Goal: Task Accomplishment & Management: Use online tool/utility

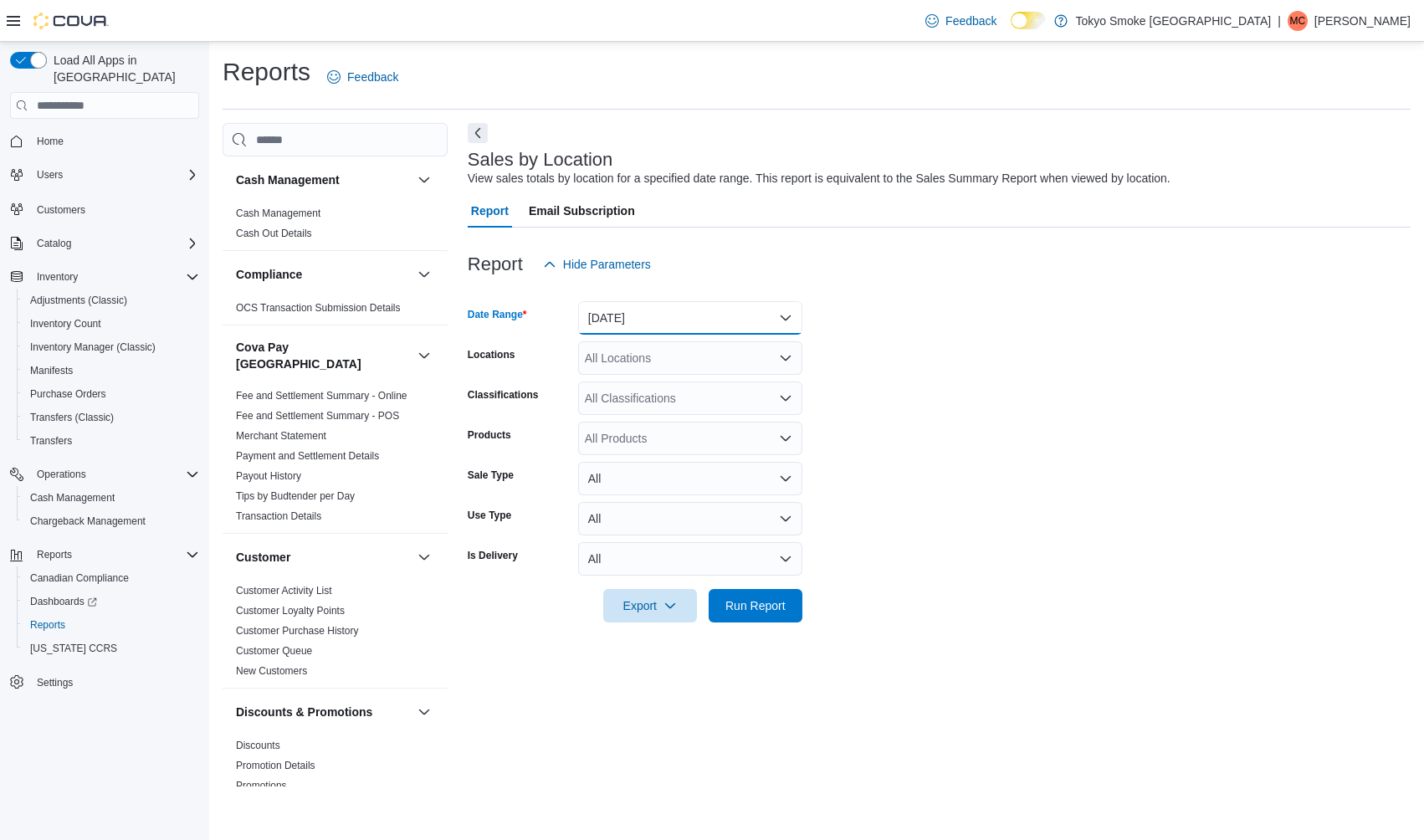
click at [628, 314] on button "[DATE]" at bounding box center [690, 318] width 224 height 34
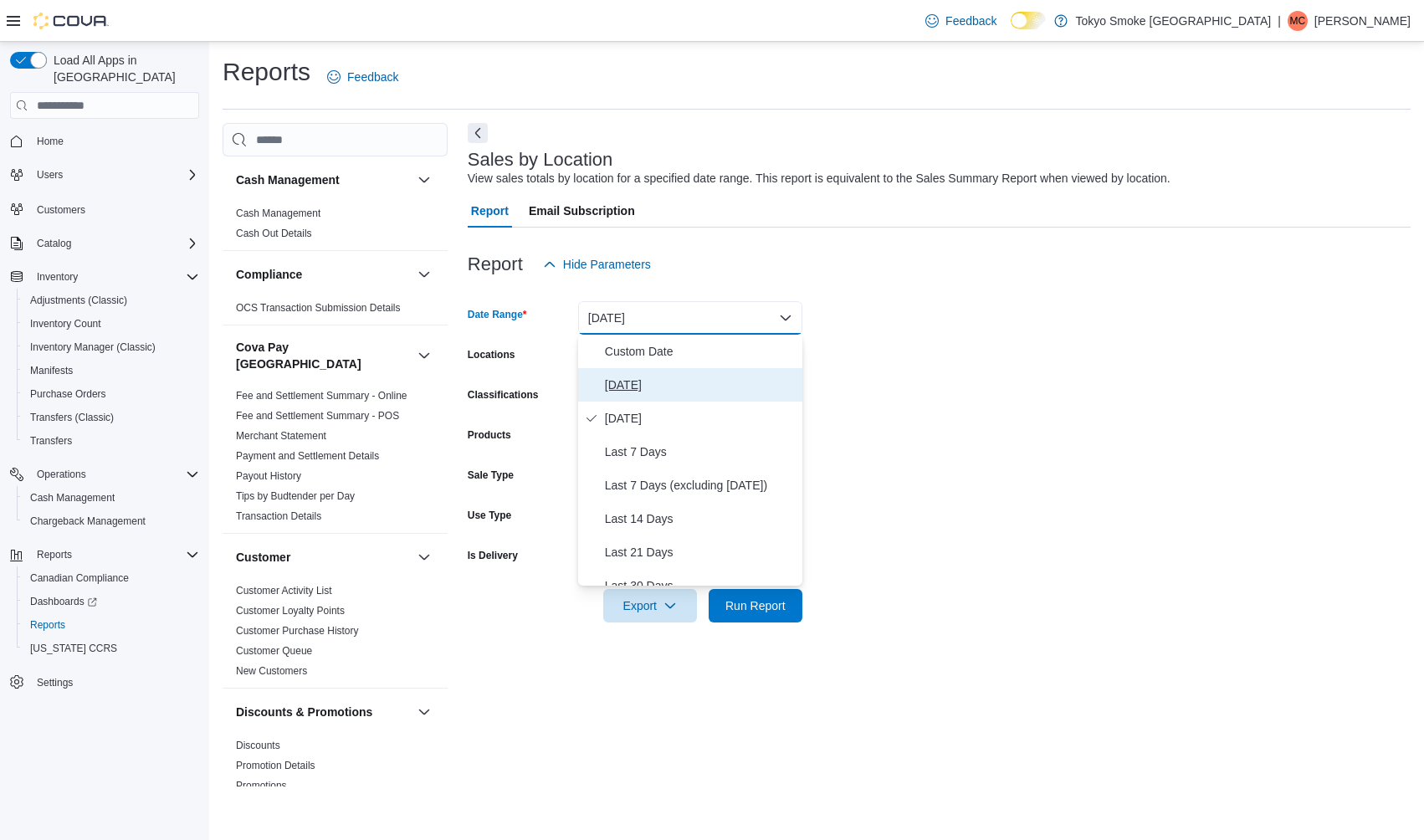
click at [612, 370] on button "[DATE]" at bounding box center [690, 385] width 224 height 34
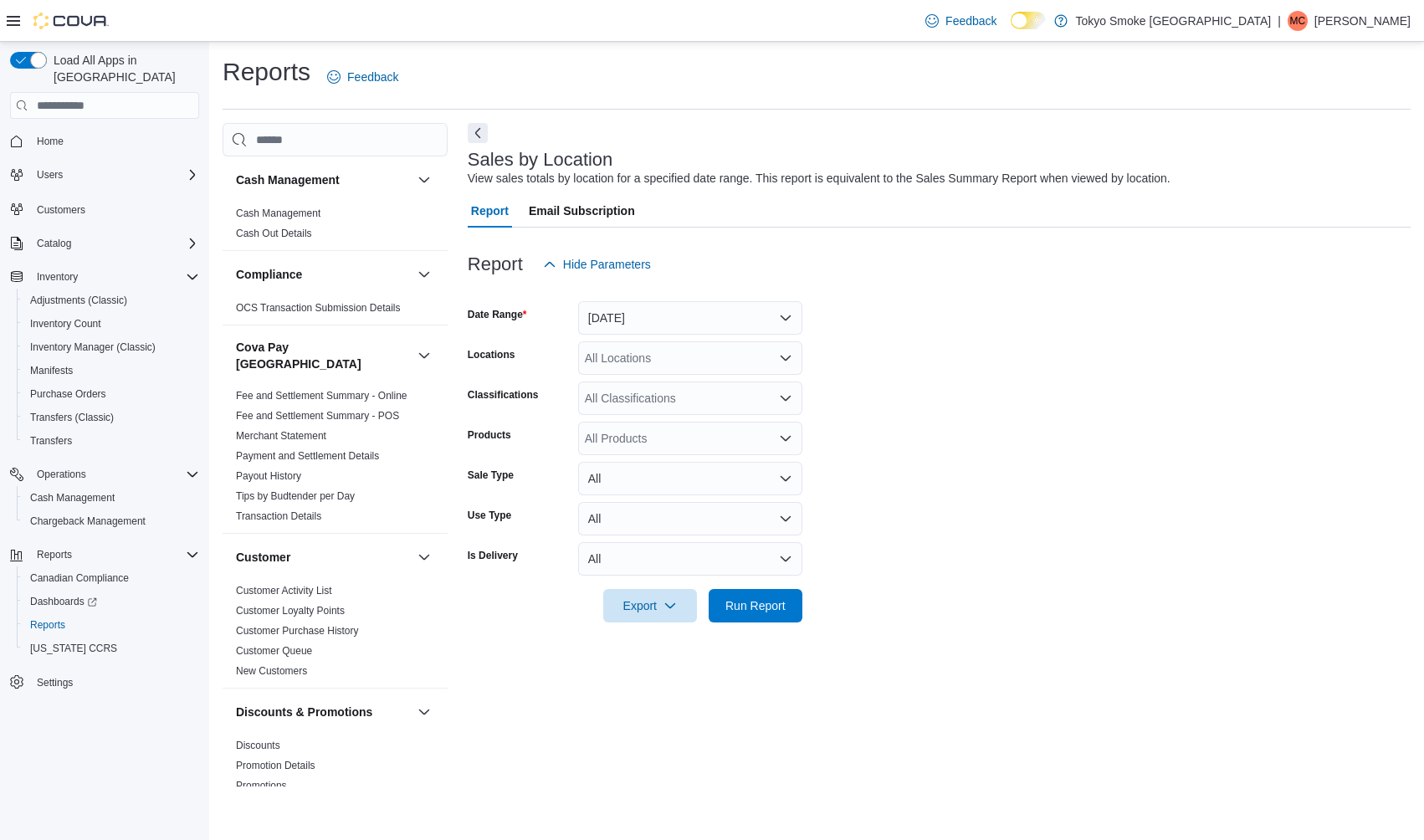
click at [613, 364] on div "All Locations" at bounding box center [690, 358] width 224 height 34
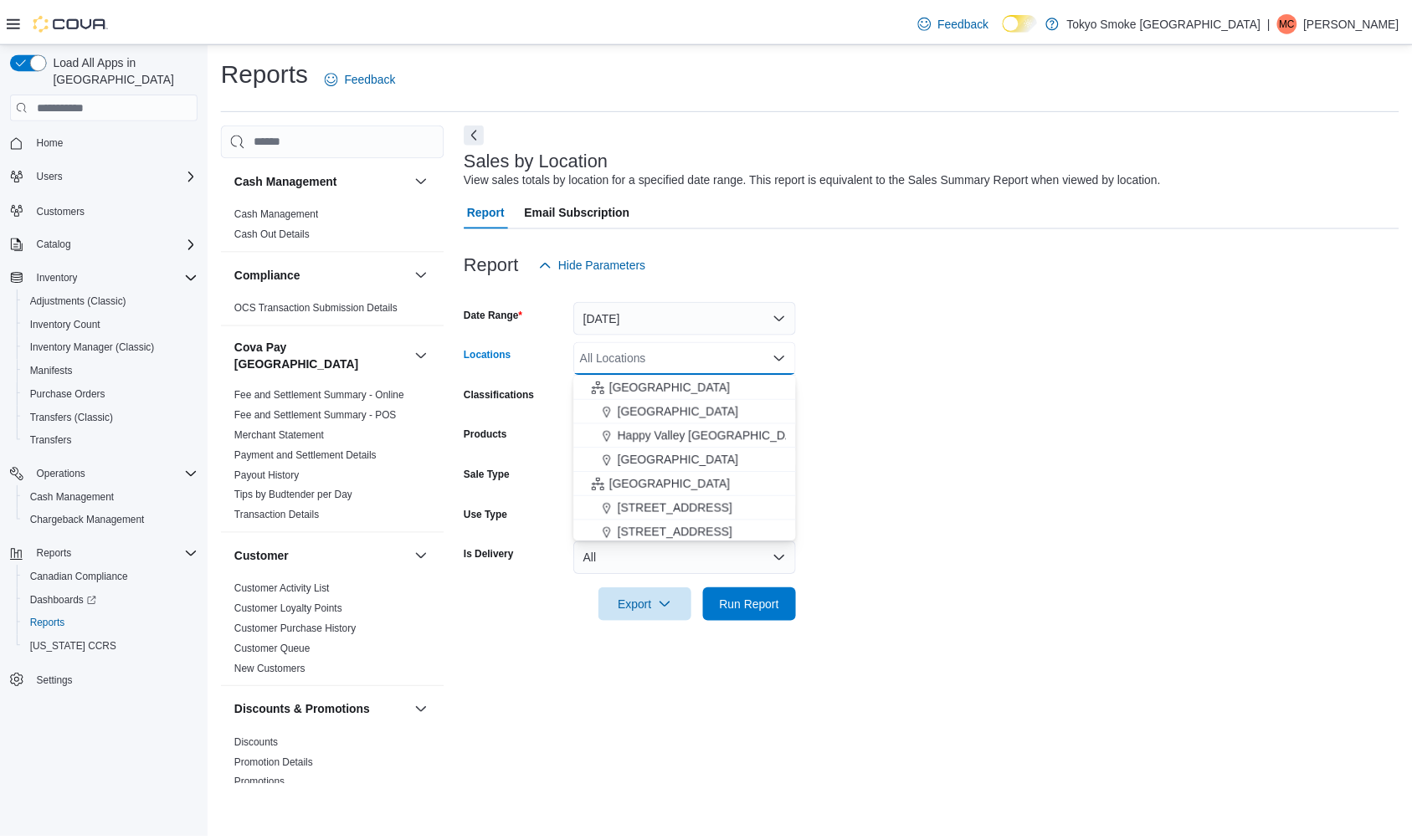
scroll to position [292, 0]
click at [621, 479] on span "[GEOGRAPHIC_DATA]" at bounding box center [675, 483] width 122 height 17
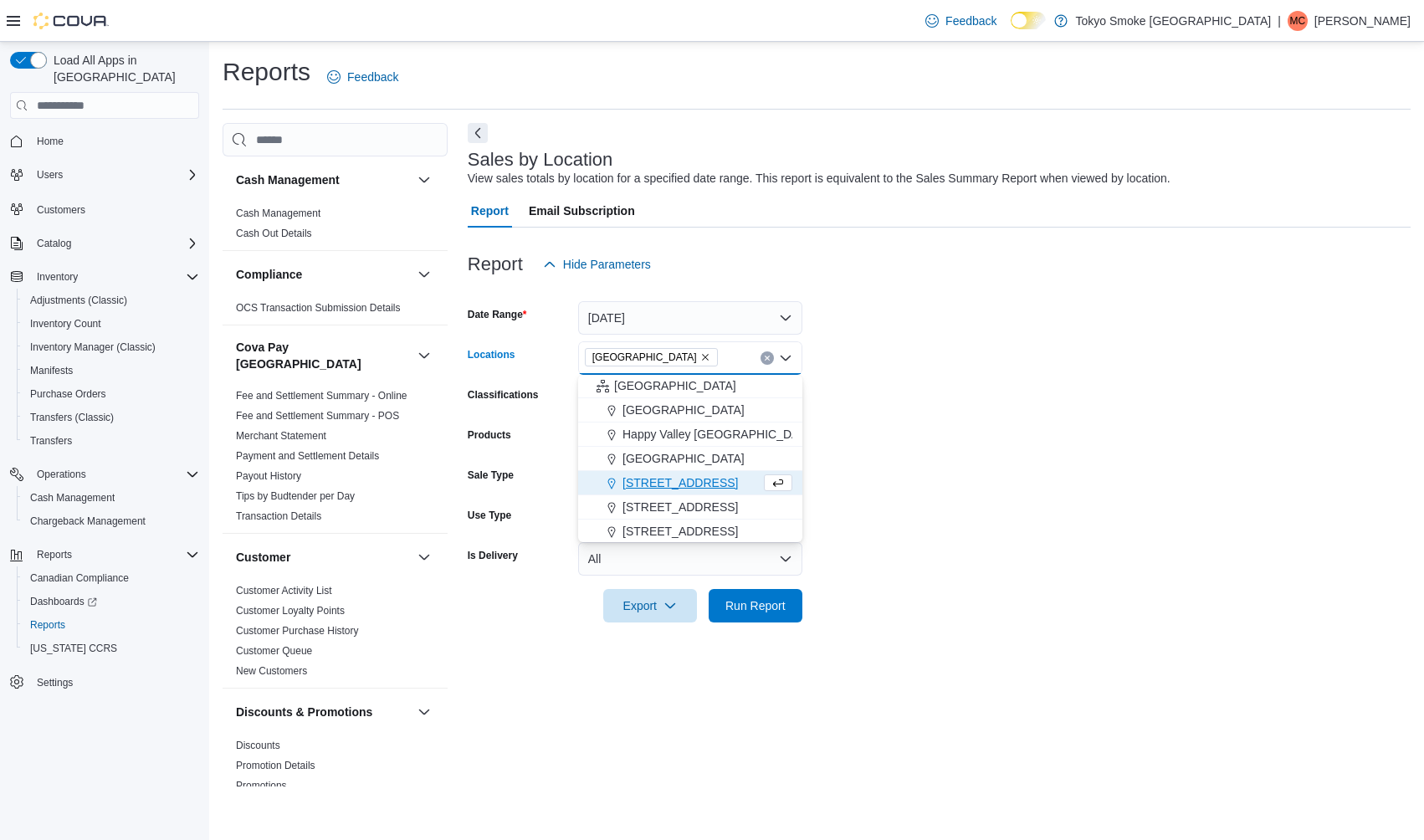
click at [981, 506] on form "Date Range [DATE] Locations [GEOGRAPHIC_DATA] Combo box. Selected. [GEOGRAPHIC_…" at bounding box center [939, 452] width 943 height 341
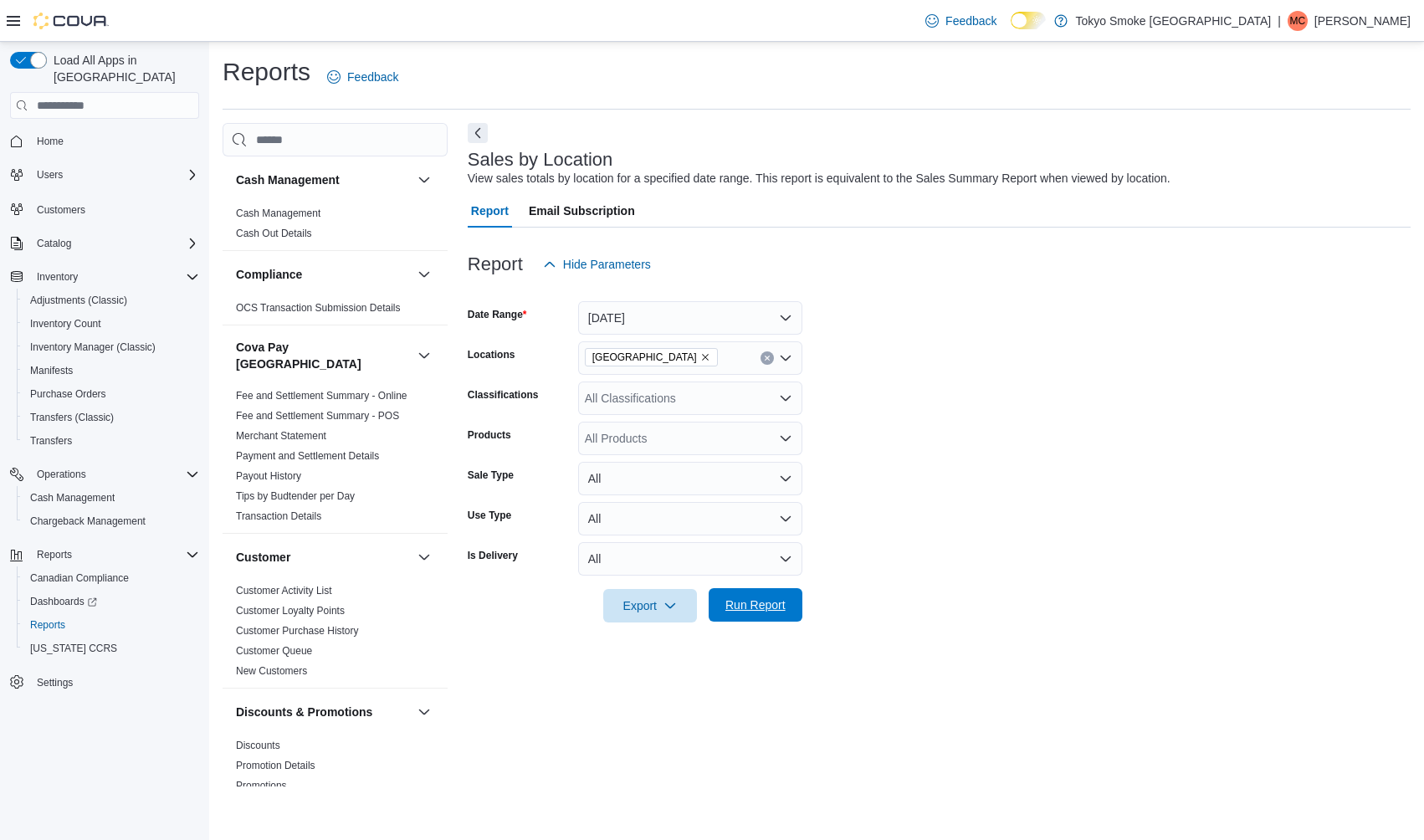
click at [754, 595] on span "Run Report" at bounding box center [756, 605] width 74 height 34
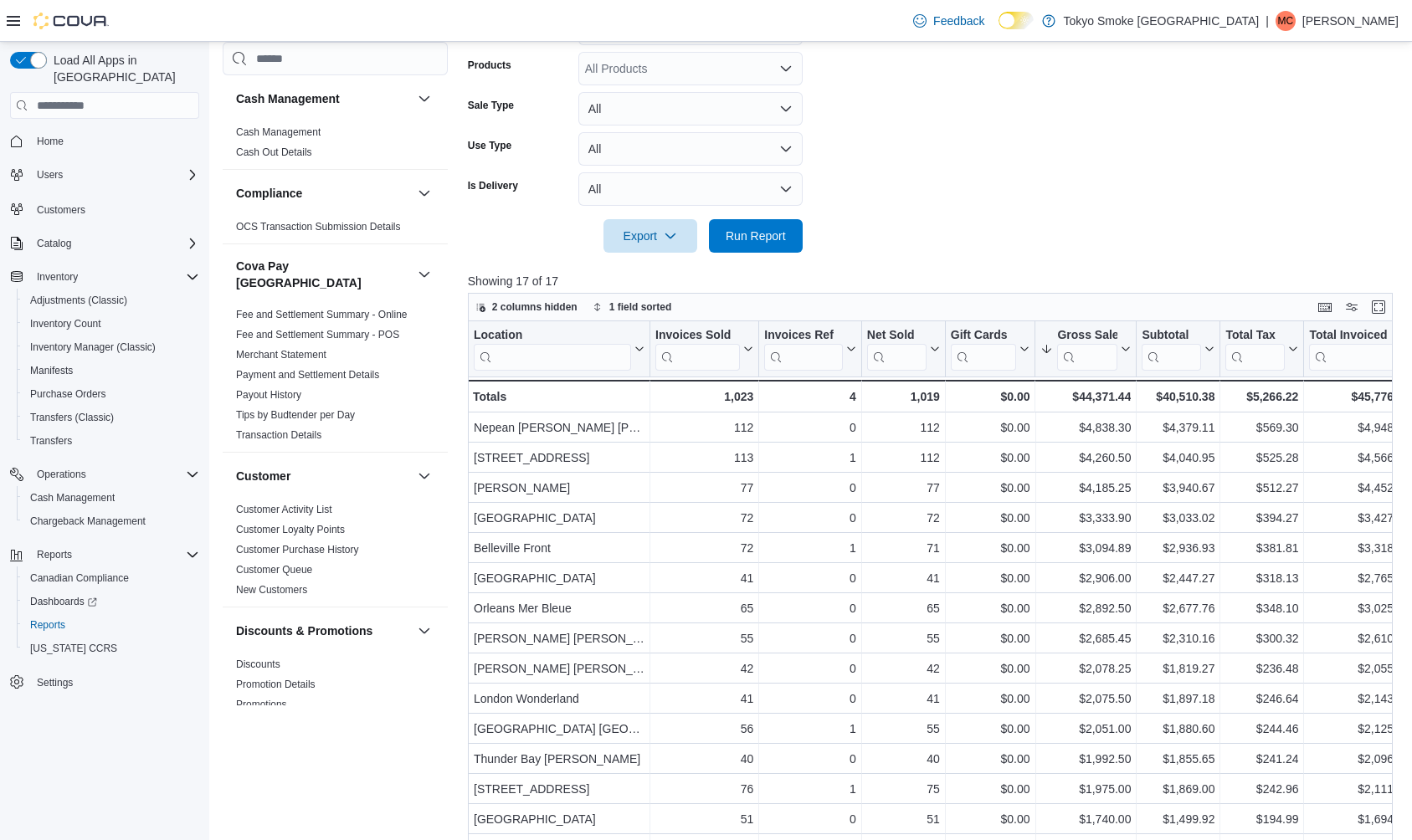
scroll to position [508, 0]
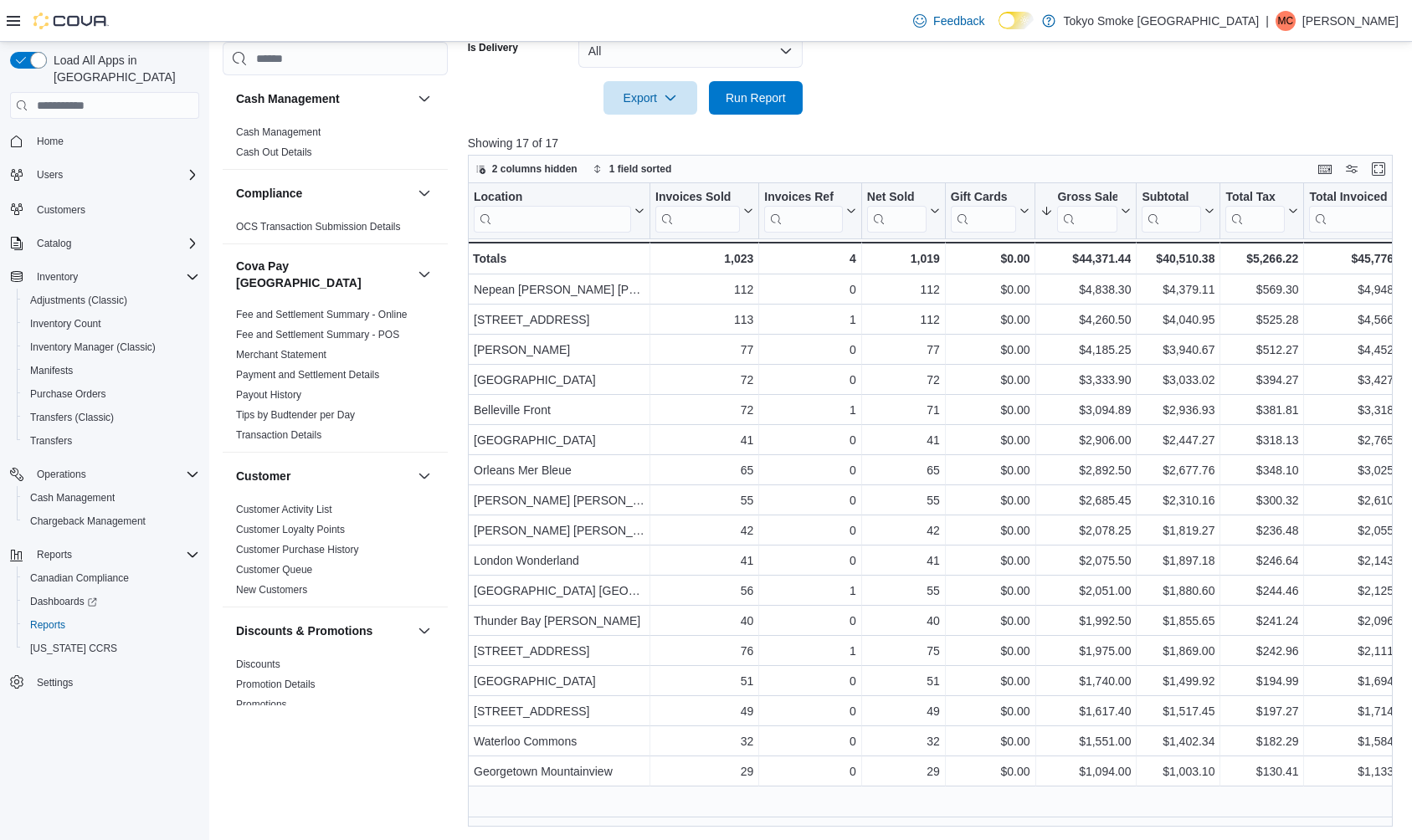
click at [75, 130] on span "Home" at bounding box center [114, 140] width 169 height 21
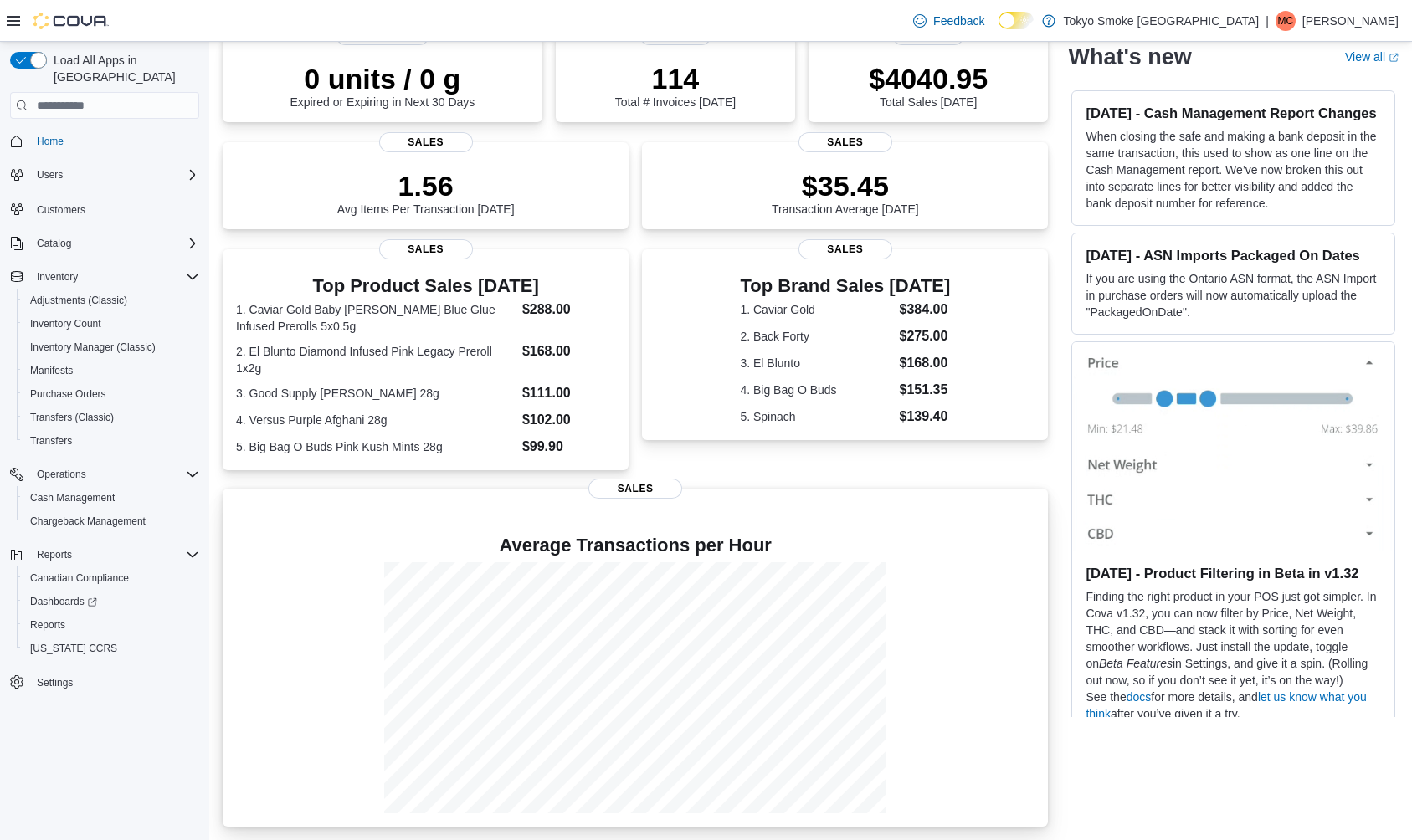
scroll to position [144, 0]
